Goal: Information Seeking & Learning: Learn about a topic

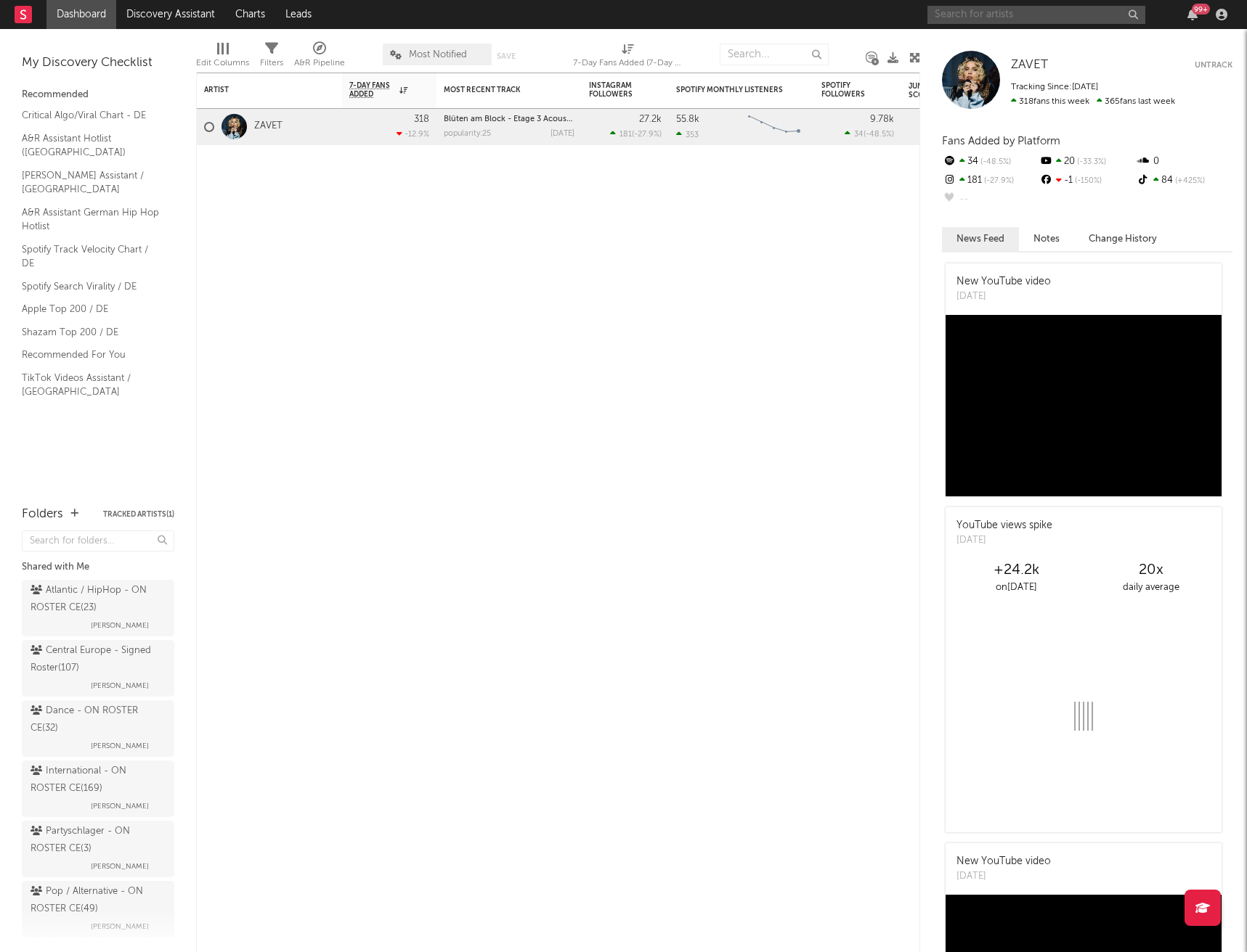
click at [971, 15] on input "text" at bounding box center [1036, 15] width 218 height 18
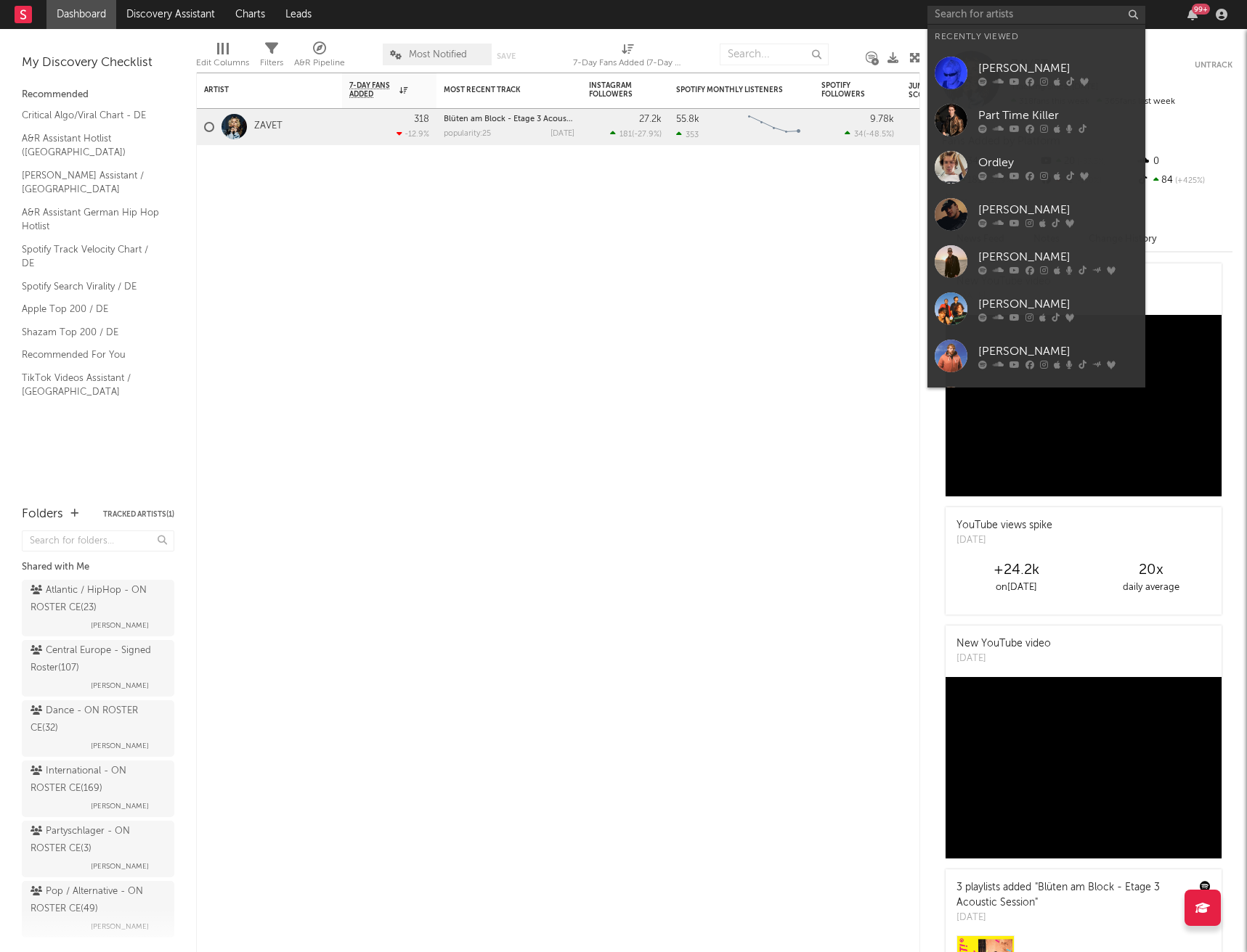
click at [1011, 70] on div "[PERSON_NAME]" at bounding box center [1058, 68] width 160 height 17
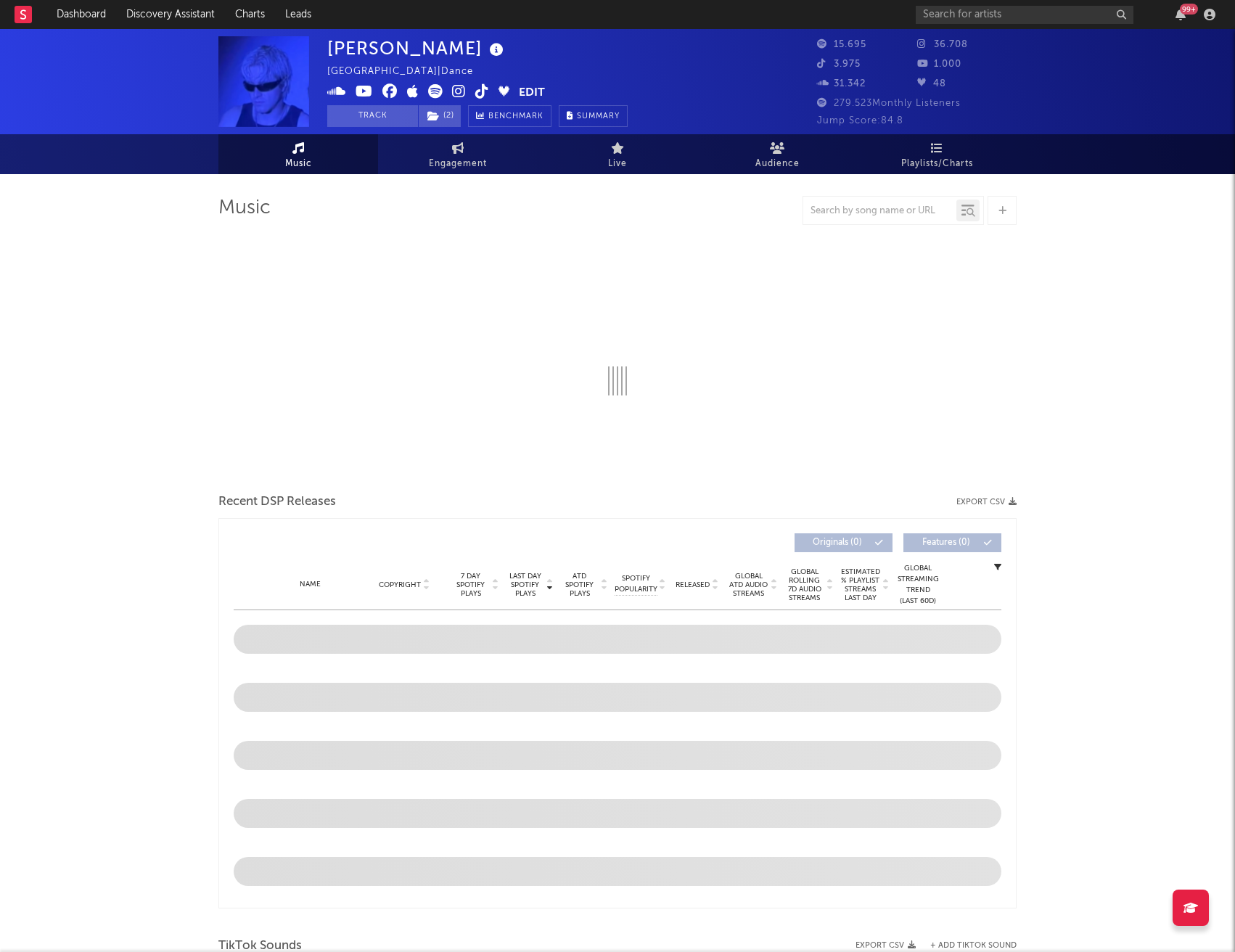
select select "6m"
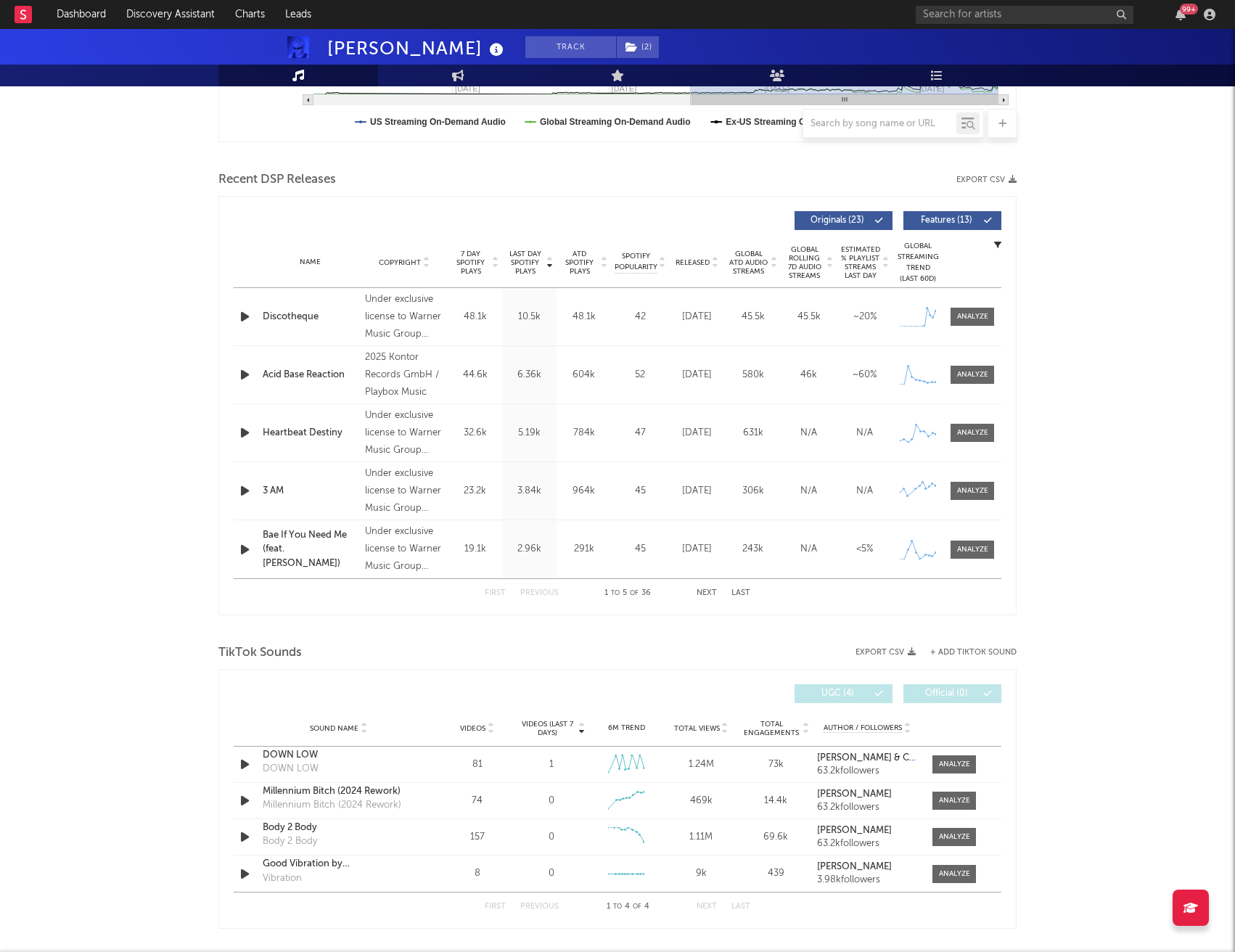
scroll to position [799, 0]
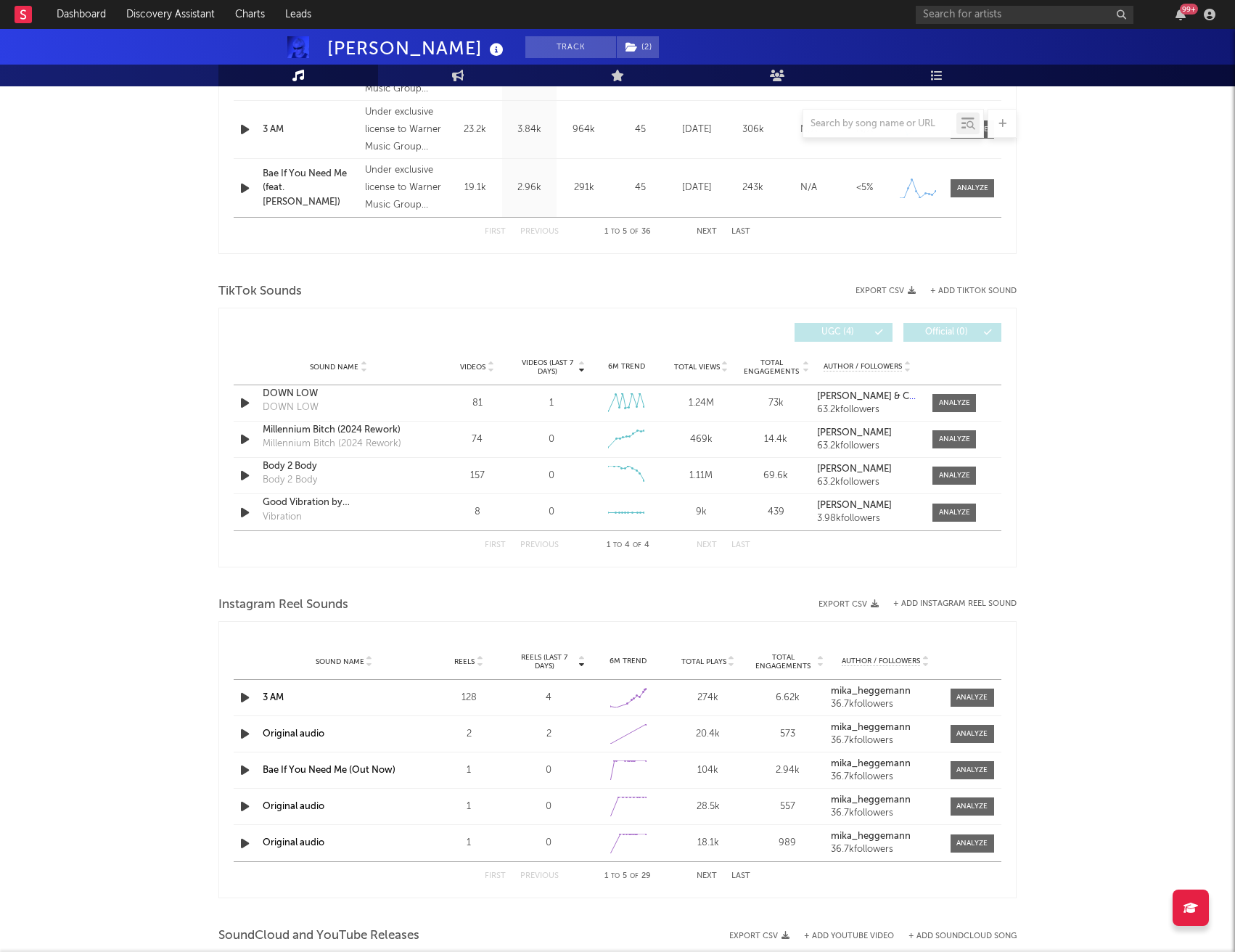
click at [299, 468] on div "Body 2 Body" at bounding box center [338, 467] width 152 height 15
click at [288, 393] on div "DOWN LOW" at bounding box center [338, 394] width 152 height 15
click at [1075, 262] on div "[PERSON_NAME] Track ( 2 ) [GEOGRAPHIC_DATA] | Dance Edit Track ( 2 ) Benchmark …" at bounding box center [617, 309] width 1235 height 2156
